Goal: Task Accomplishment & Management: Manage account settings

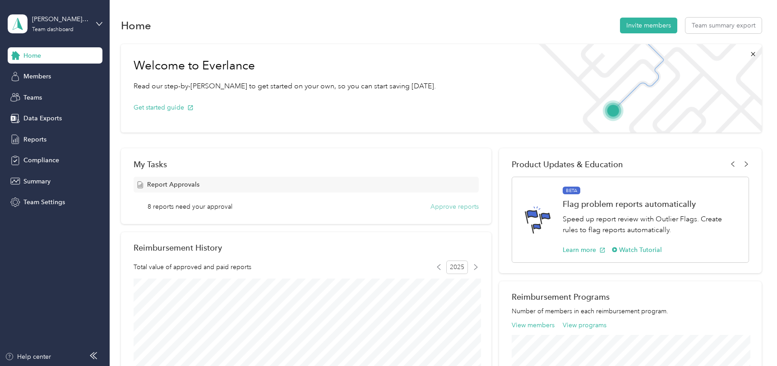
click at [473, 203] on button "Approve reports" at bounding box center [454, 206] width 48 height 9
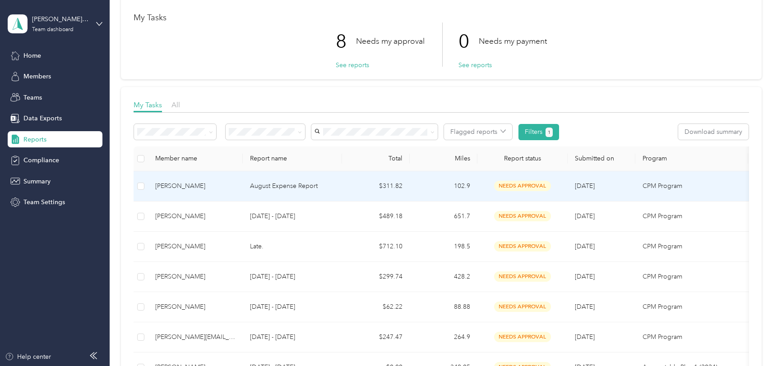
scroll to position [50, 0]
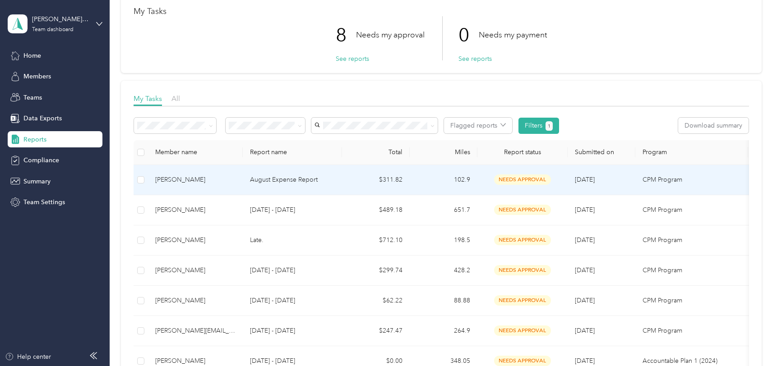
click at [282, 178] on p "August Expense Report" at bounding box center [292, 180] width 85 height 10
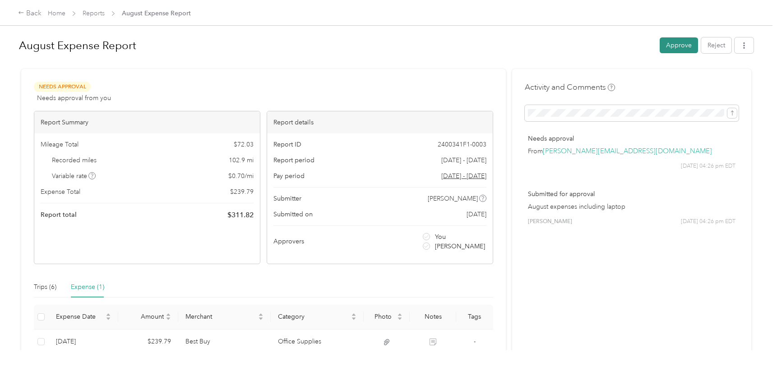
click at [673, 43] on button "Approve" at bounding box center [679, 45] width 38 height 16
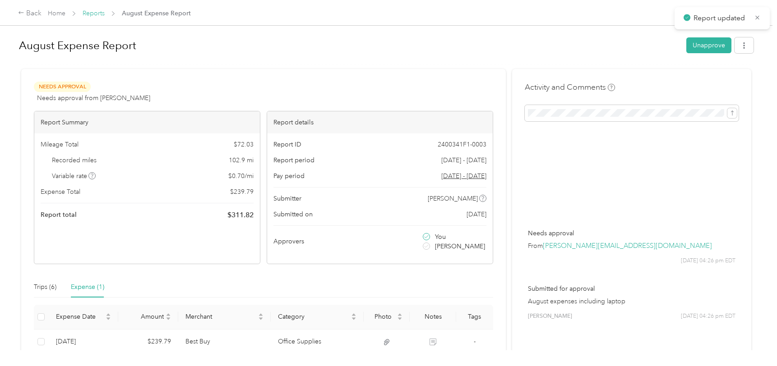
click at [89, 14] on link "Reports" at bounding box center [94, 13] width 22 height 8
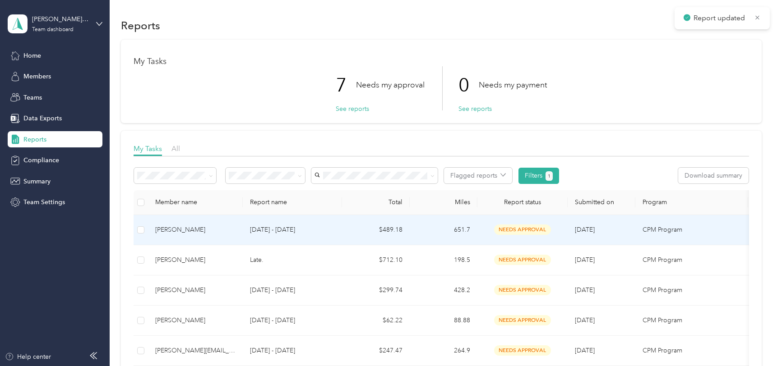
click at [341, 234] on td "[DATE] - [DATE]" at bounding box center [292, 230] width 99 height 30
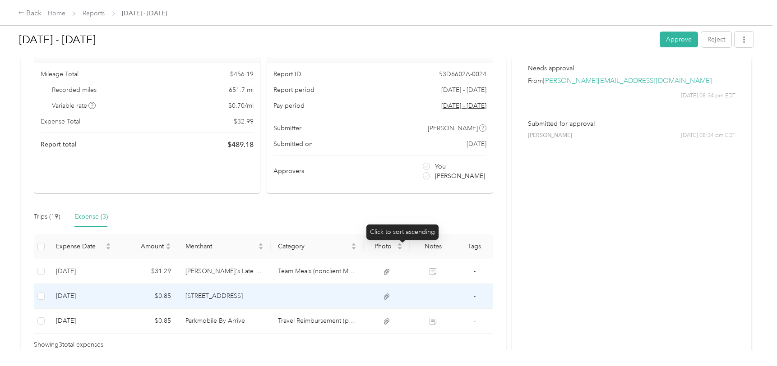
scroll to position [70, 0]
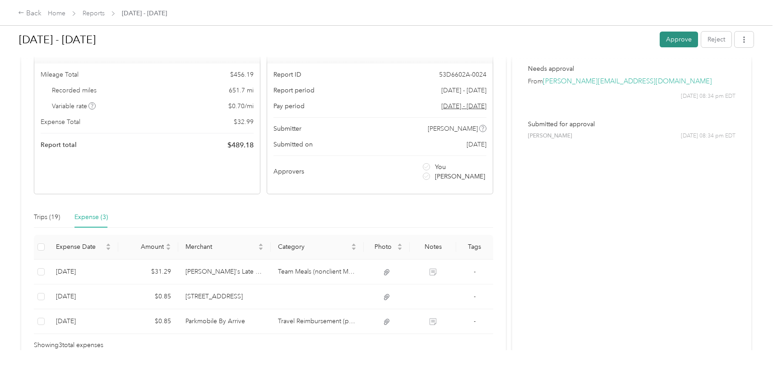
click at [690, 40] on button "Approve" at bounding box center [679, 40] width 38 height 16
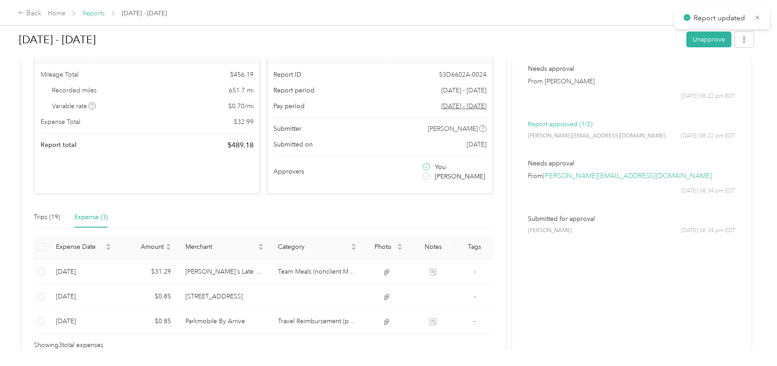
click at [92, 13] on link "Reports" at bounding box center [94, 13] width 22 height 8
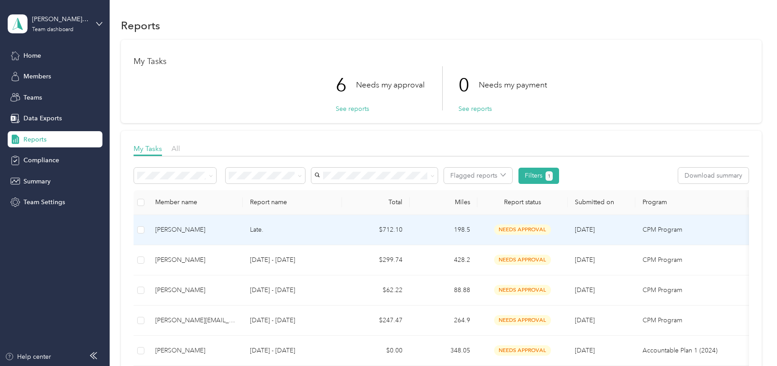
click at [340, 235] on td "Late." at bounding box center [292, 230] width 99 height 30
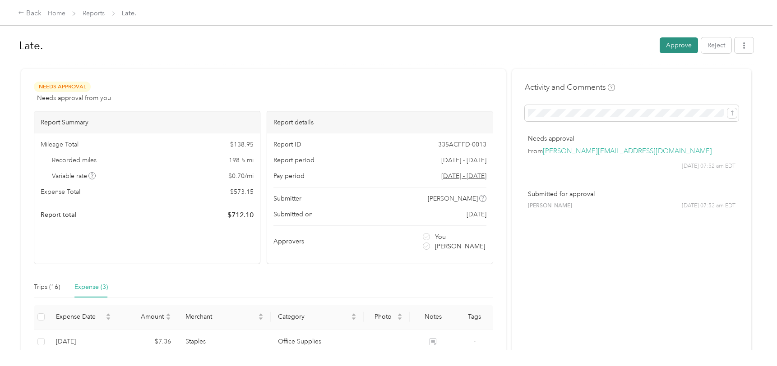
click at [680, 47] on button "Approve" at bounding box center [679, 45] width 38 height 16
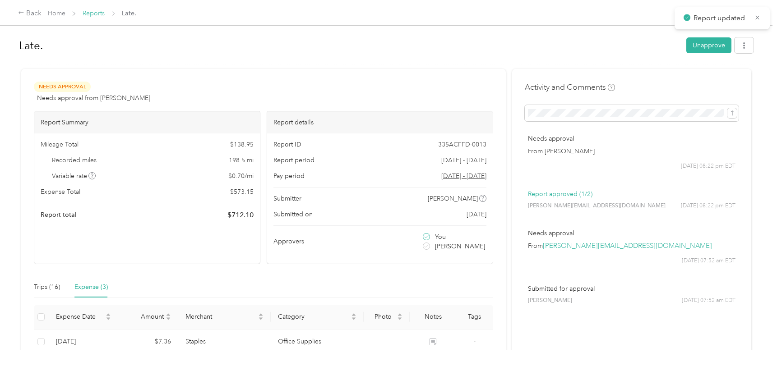
click at [98, 15] on link "Reports" at bounding box center [94, 13] width 22 height 8
